Goal: Task Accomplishment & Management: Complete application form

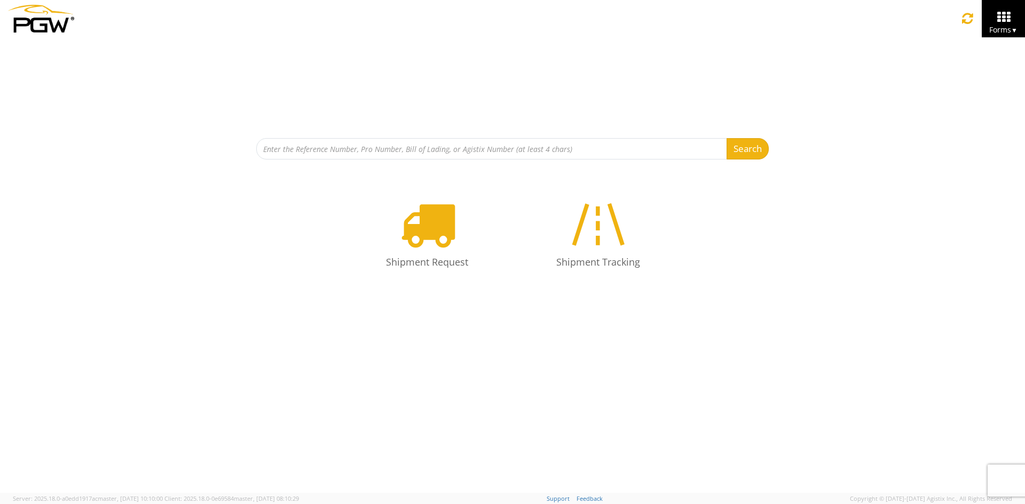
click at [241, 44] on div "Search Refine By Ship From Date To" at bounding box center [512, 98] width 1025 height 122
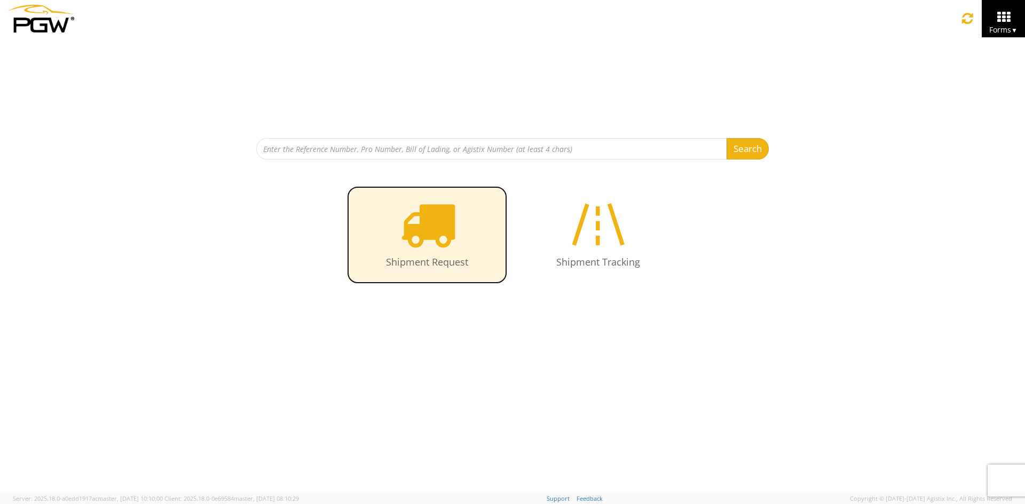
click at [437, 250] on icon at bounding box center [427, 224] width 55 height 55
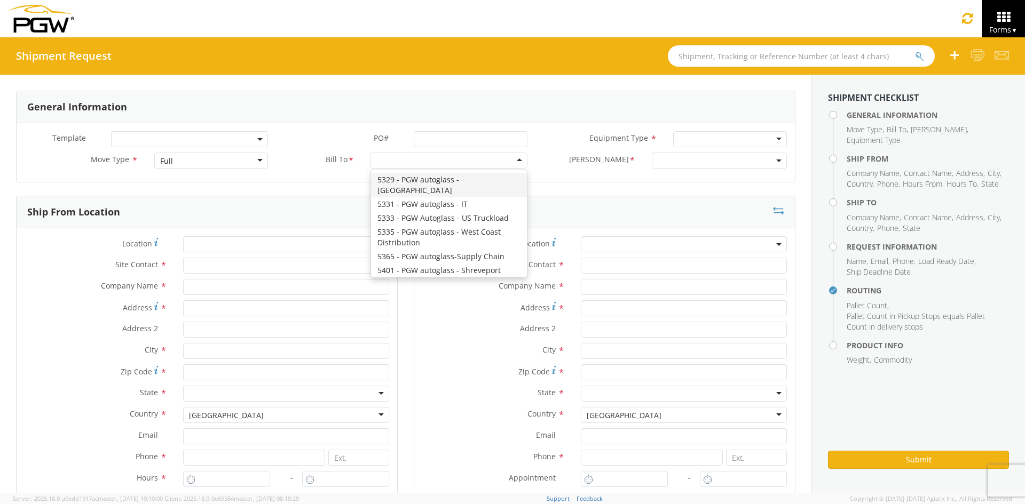
click at [456, 158] on div at bounding box center [448, 161] width 157 height 16
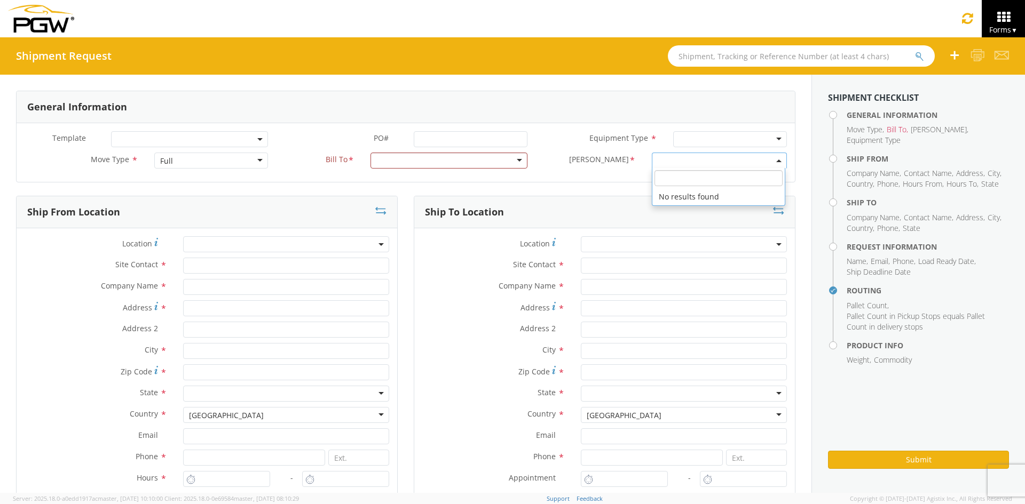
click at [678, 156] on span at bounding box center [720, 161] width 136 height 16
click at [496, 160] on div at bounding box center [448, 161] width 157 height 16
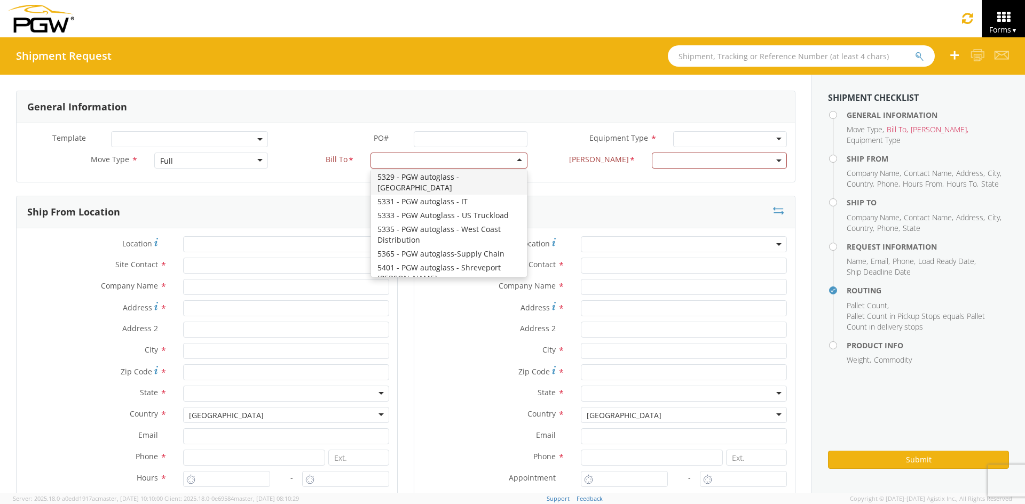
click at [235, 160] on div "Full" at bounding box center [211, 161] width 114 height 16
click at [430, 162] on div at bounding box center [448, 161] width 157 height 16
click at [683, 163] on span at bounding box center [720, 161] width 136 height 16
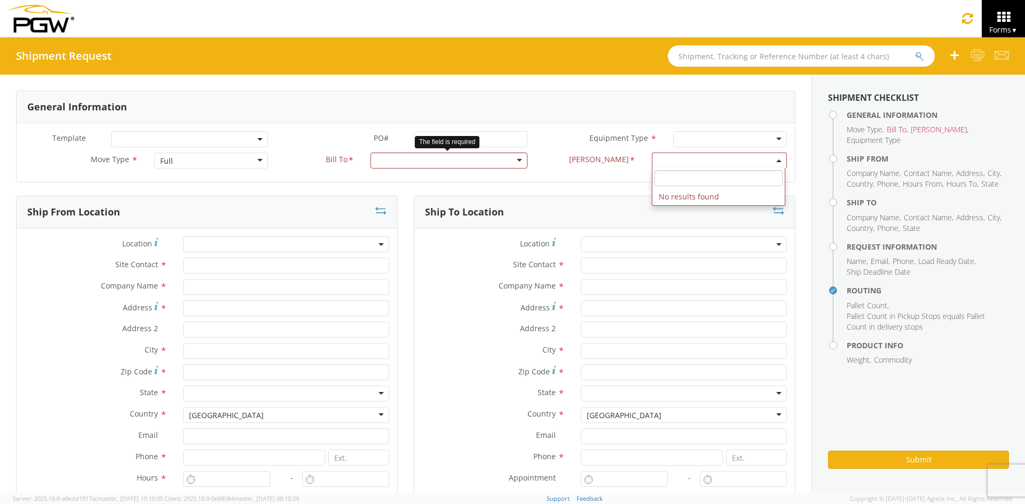
click at [465, 156] on div at bounding box center [448, 161] width 157 height 16
click at [491, 164] on div at bounding box center [448, 161] width 157 height 16
click at [500, 163] on div at bounding box center [448, 161] width 157 height 16
click at [761, 139] on div at bounding box center [730, 139] width 114 height 16
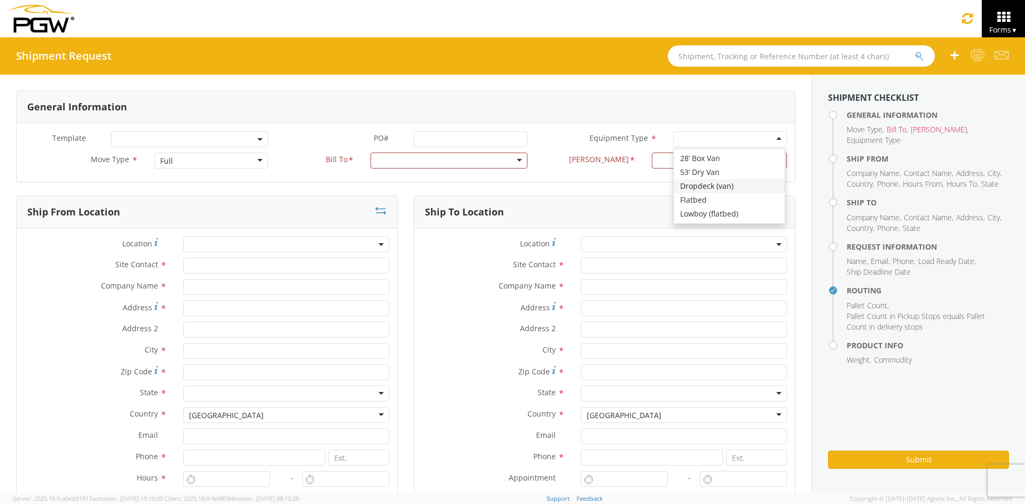
click at [190, 141] on span at bounding box center [189, 139] width 157 height 16
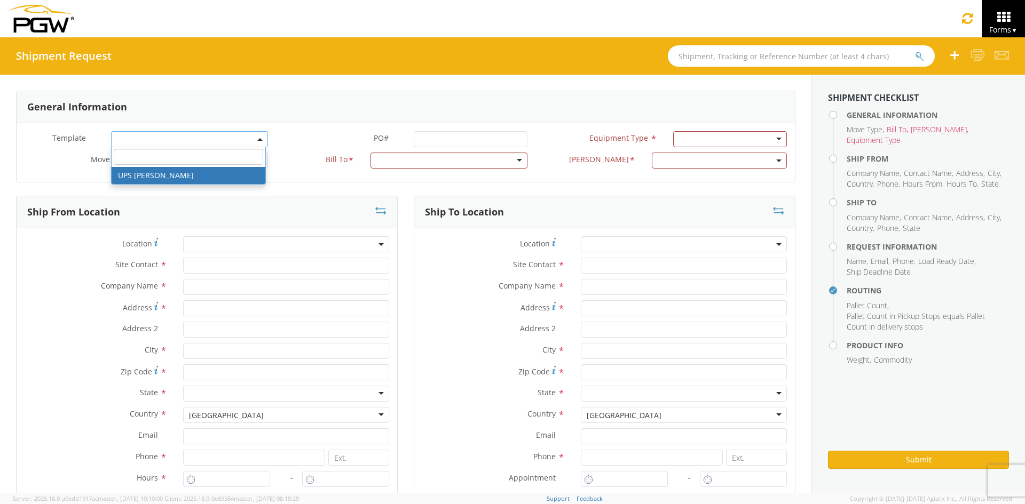
click at [295, 123] on div "Template * UPS [PERSON_NAME] PO# * Equipment Type * 28’ Box Van 53’ Dry Van Dro…" at bounding box center [406, 152] width 778 height 59
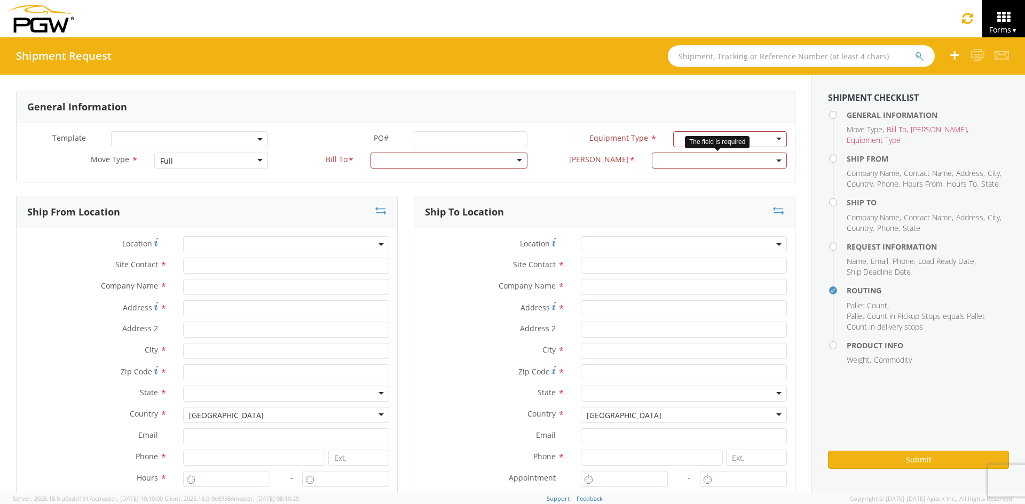
click at [731, 167] on span at bounding box center [720, 161] width 136 height 16
click at [555, 182] on div "General Information Template * PO# * Equipment Type * 28’ Box Van 53’ Dry Van D…" at bounding box center [405, 137] width 779 height 92
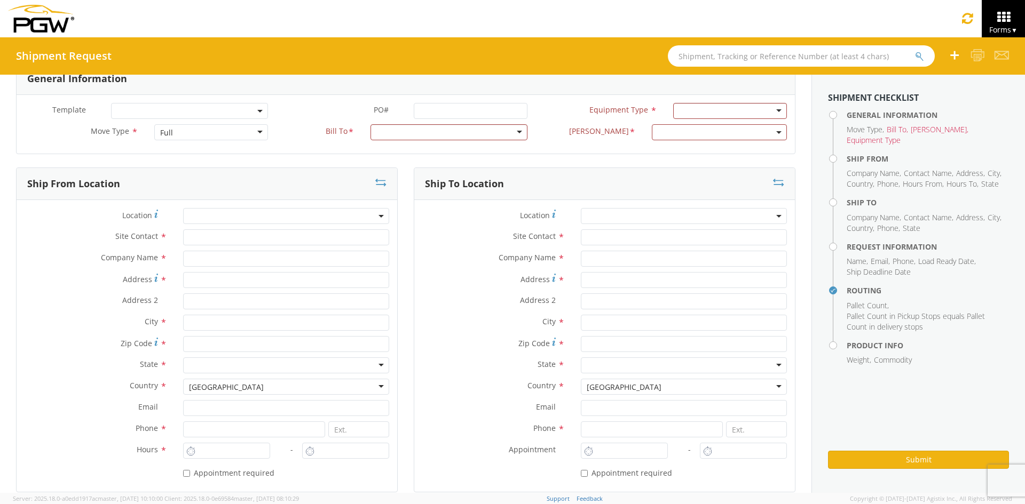
scroll to position [0, 0]
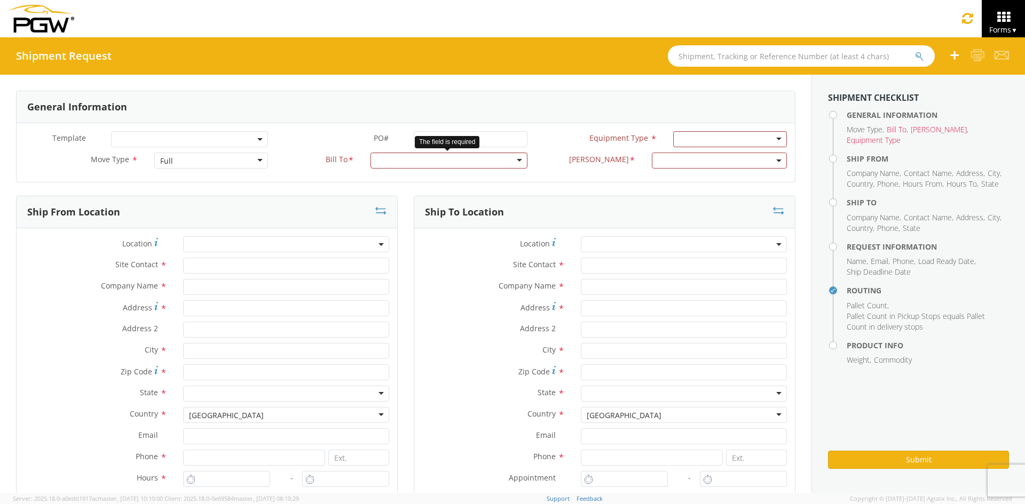
drag, startPoint x: 420, startPoint y: 161, endPoint x: 408, endPoint y: 157, distance: 12.3
click at [419, 161] on div at bounding box center [448, 161] width 157 height 16
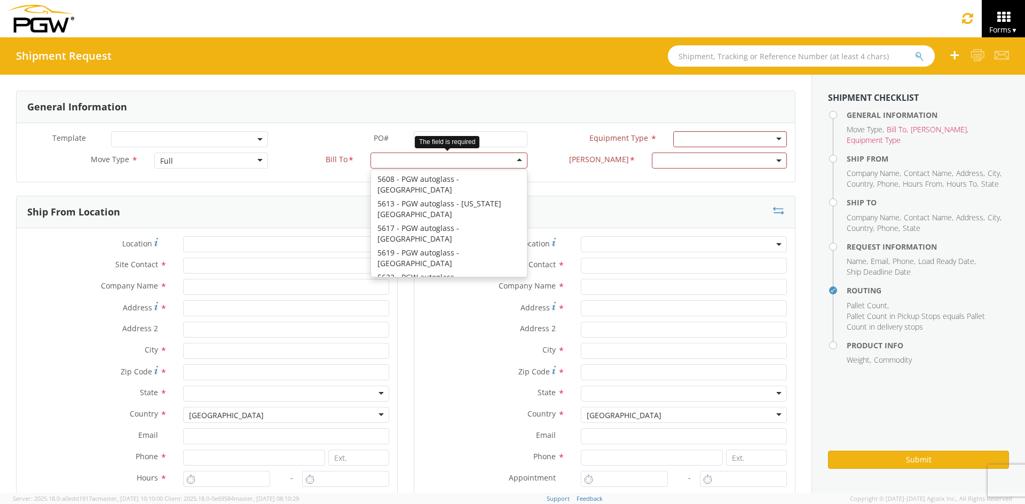
scroll to position [2352, 0]
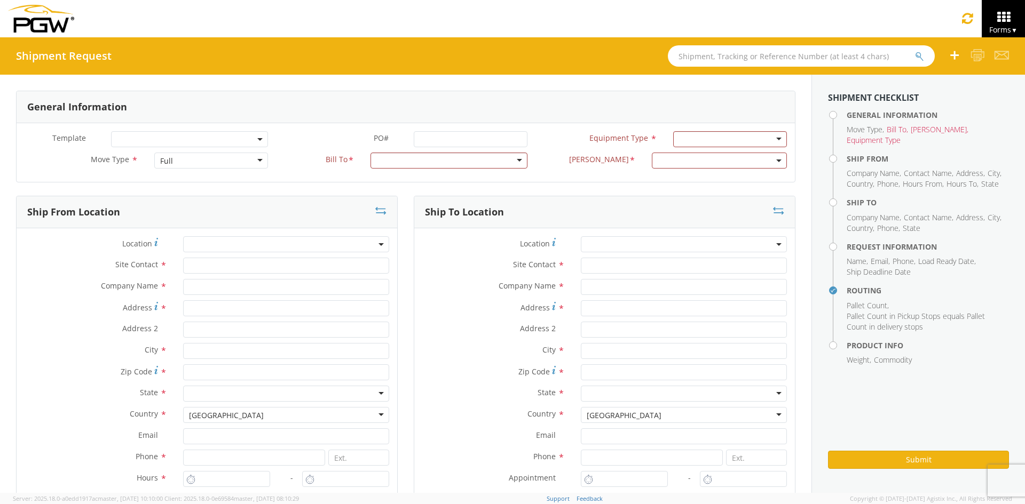
click at [535, 135] on label "Equipment Type *" at bounding box center [600, 138] width 130 height 14
